Goal: Task Accomplishment & Management: Use online tool/utility

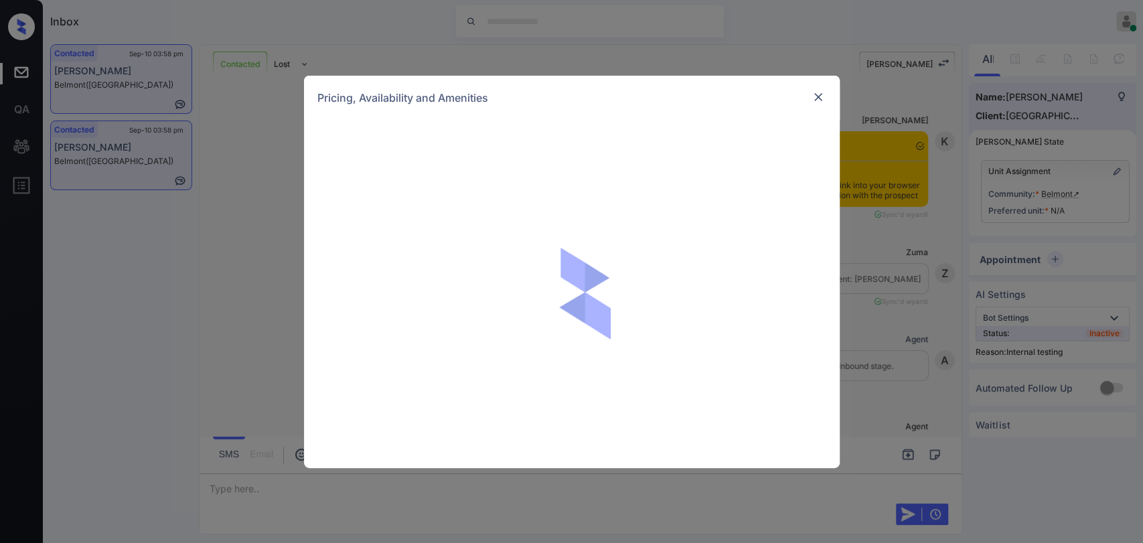
scroll to position [1644, 0]
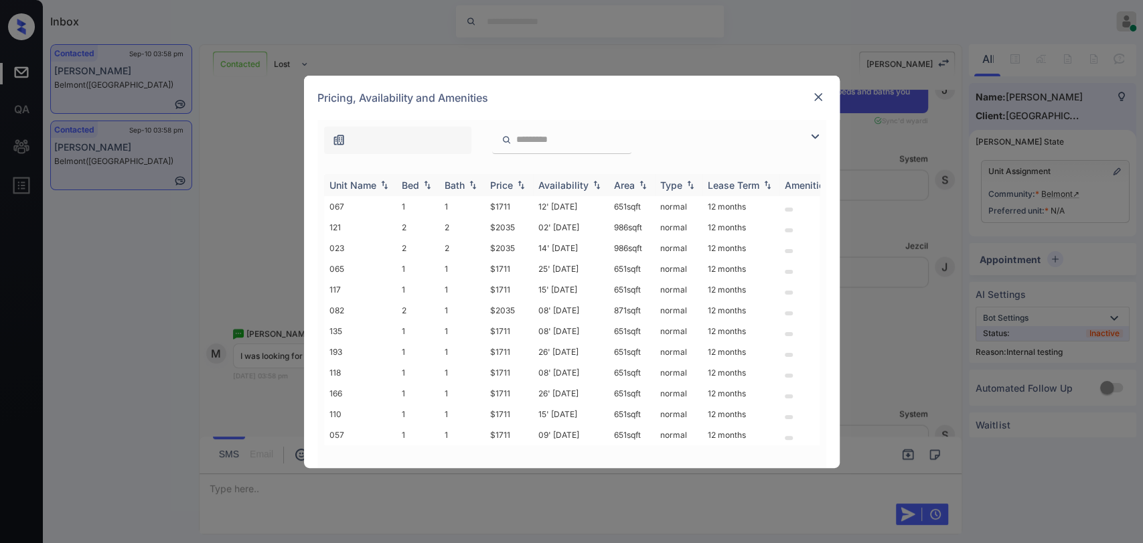
click at [410, 187] on div "Bed" at bounding box center [410, 184] width 17 height 11
drag, startPoint x: 486, startPoint y: 246, endPoint x: 522, endPoint y: 246, distance: 35.5
click at [522, 246] on td "$2035" at bounding box center [509, 248] width 48 height 21
copy td "$2035"
click at [822, 92] on img at bounding box center [817, 96] width 13 height 13
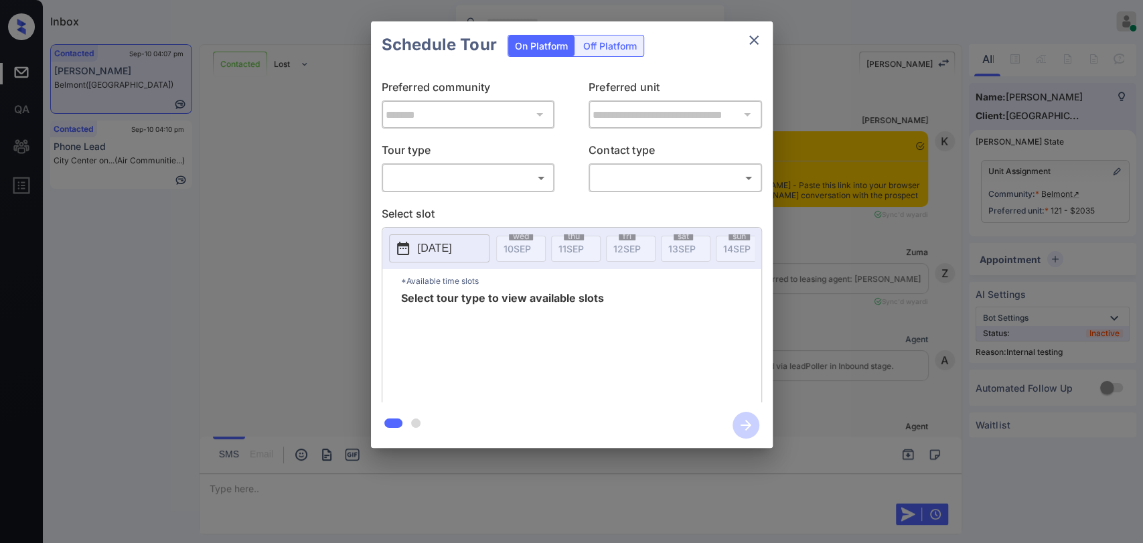
scroll to position [3668, 0]
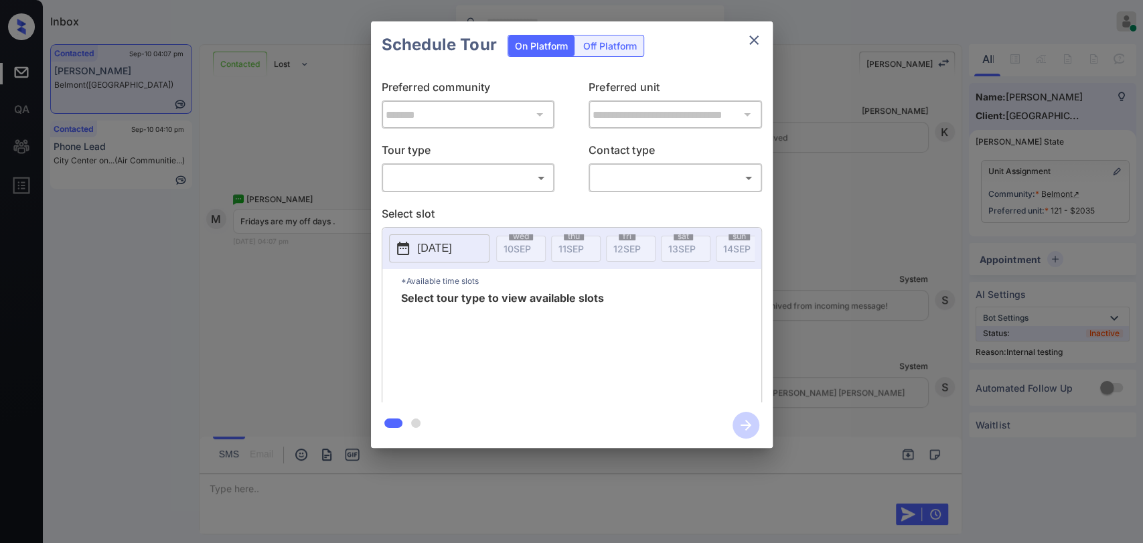
click at [466, 178] on body "Inbox Danielle Dela Cruz Online Set yourself offline Set yourself on break Prof…" at bounding box center [571, 271] width 1143 height 543
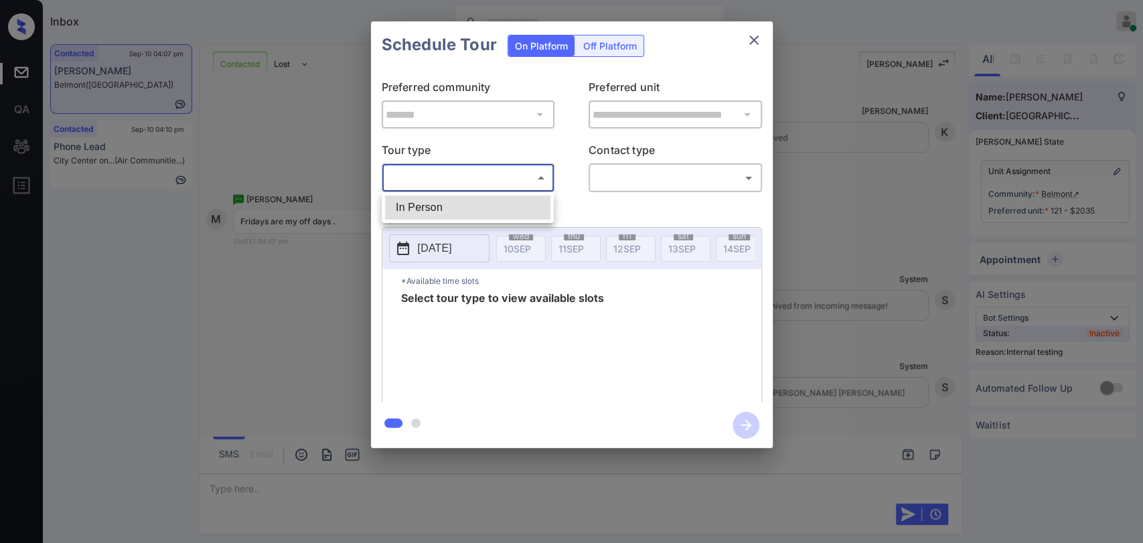
click at [439, 196] on li "In Person" at bounding box center [467, 208] width 165 height 24
type input "********"
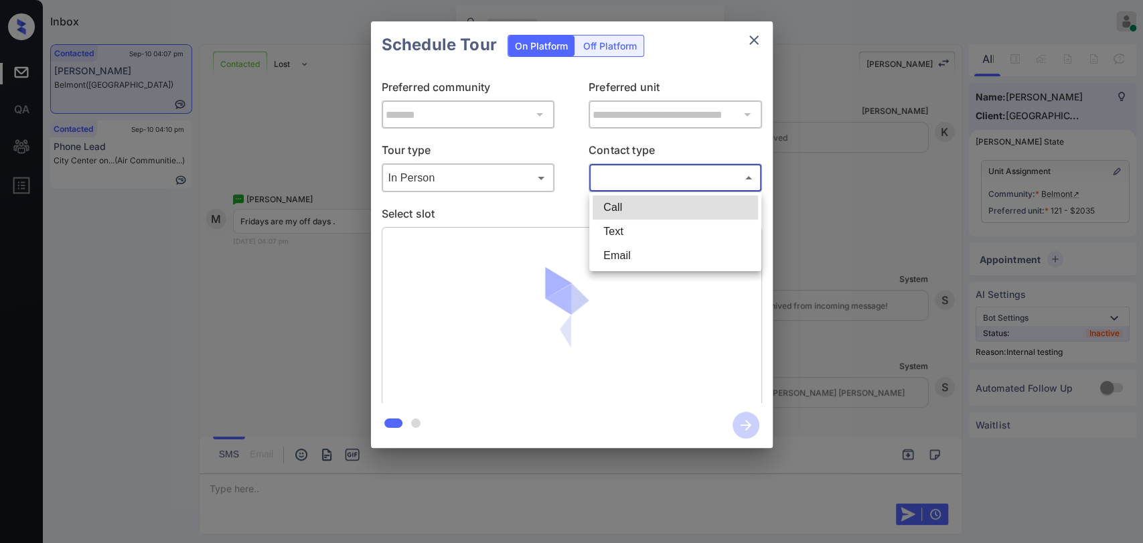
click at [657, 171] on body "Inbox Danielle Dela Cruz Online Set yourself offline Set yourself on break Prof…" at bounding box center [571, 271] width 1143 height 543
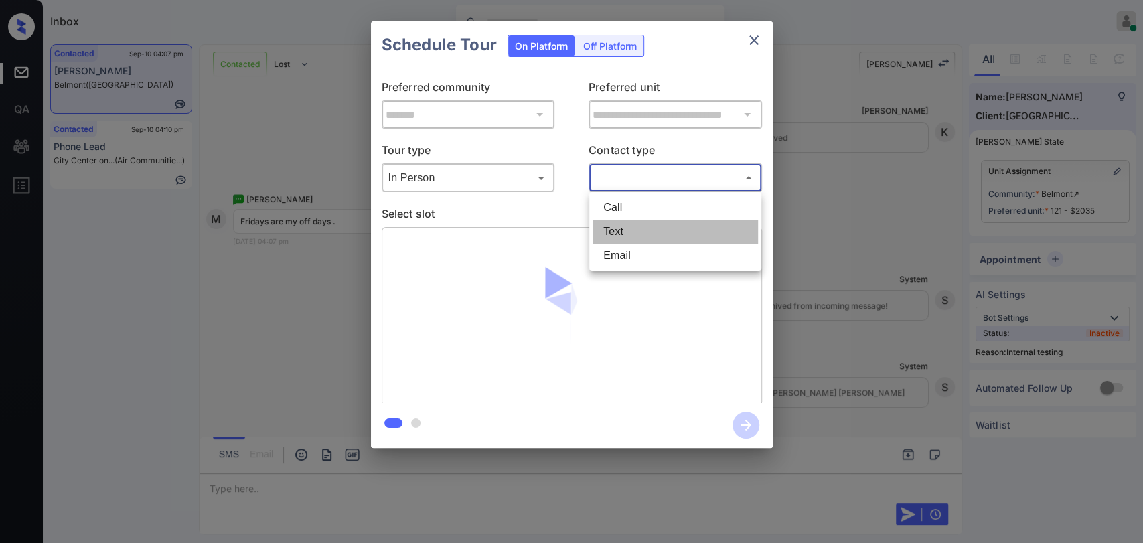
click at [646, 227] on li "Text" at bounding box center [675, 232] width 165 height 24
type input "****"
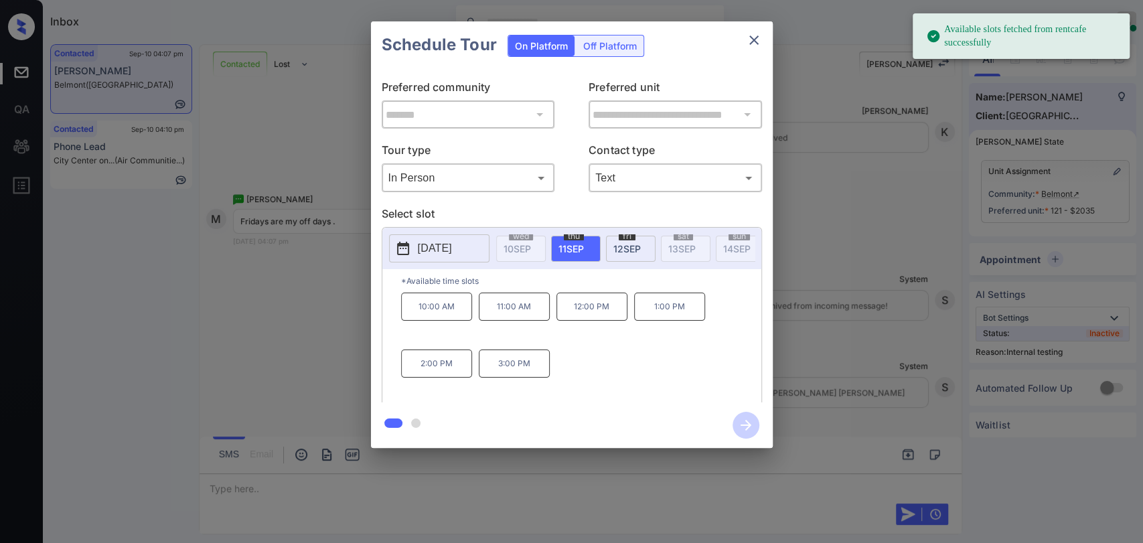
click at [628, 248] on span "12 SEP" at bounding box center [626, 248] width 27 height 11
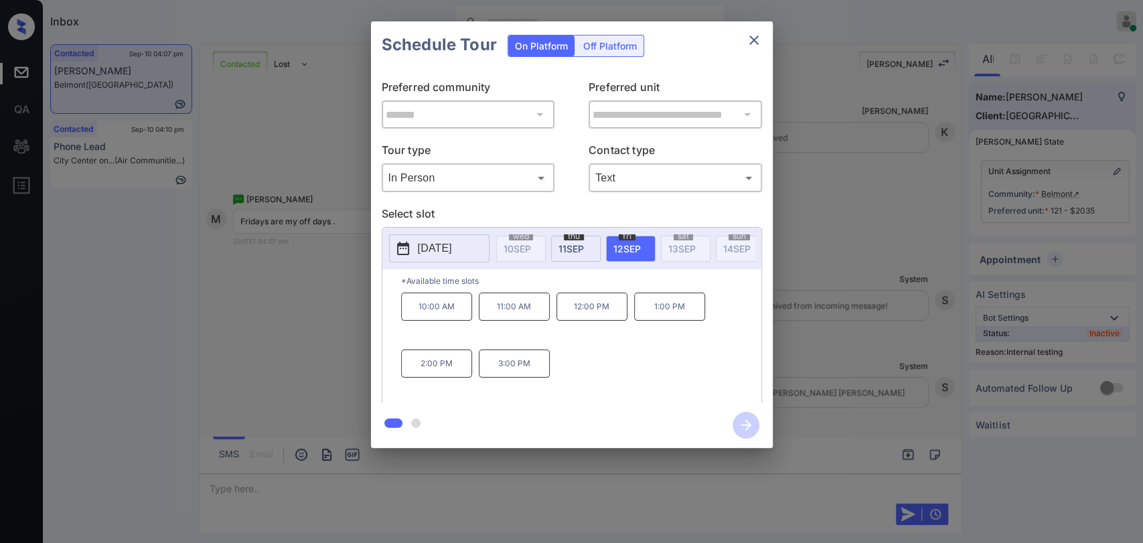
click at [266, 483] on div at bounding box center [571, 271] width 1143 height 543
